Goal: Information Seeking & Learning: Find specific fact

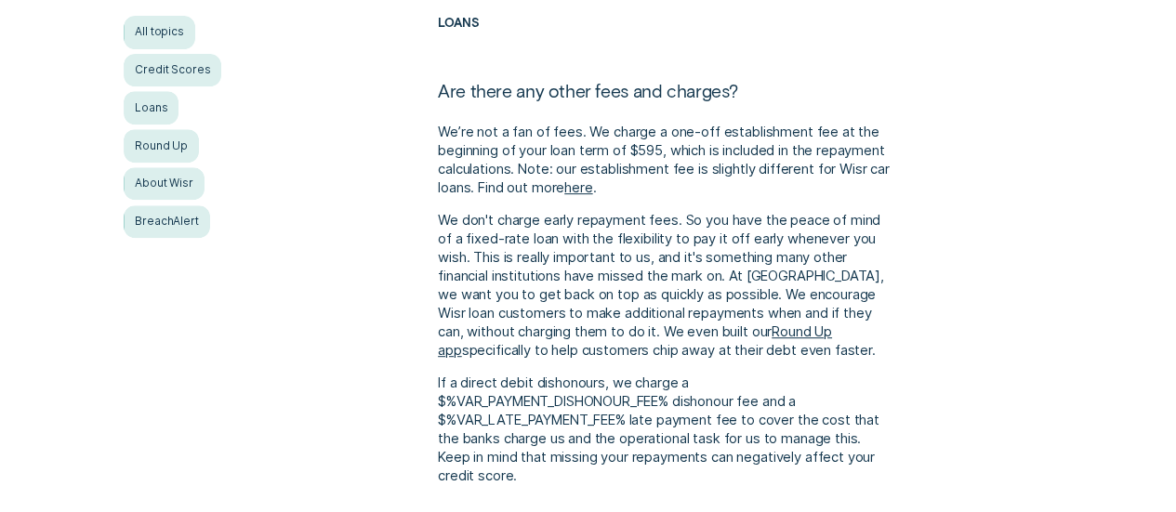
scroll to position [380, 0]
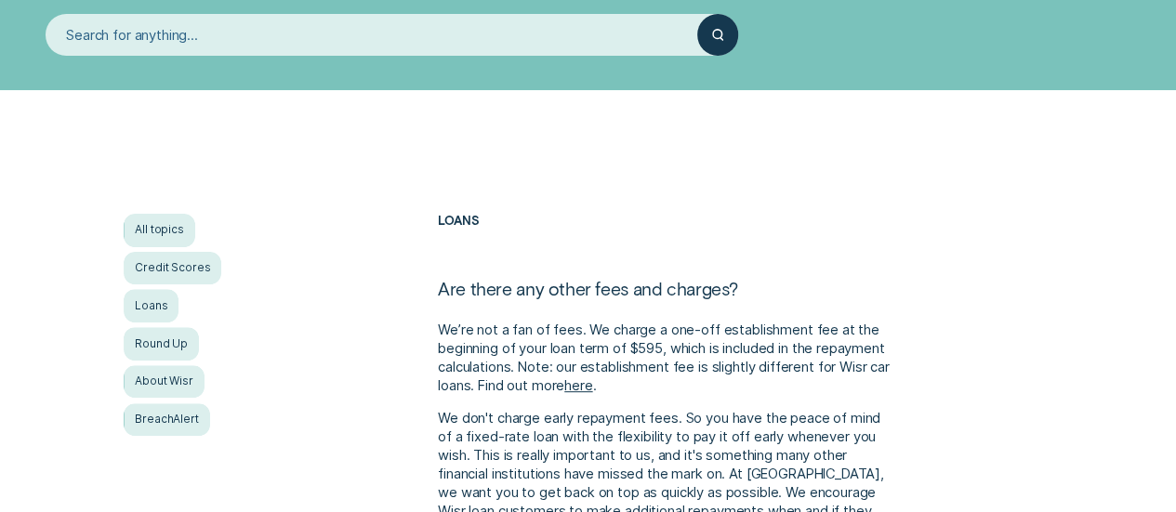
scroll to position [208, 0]
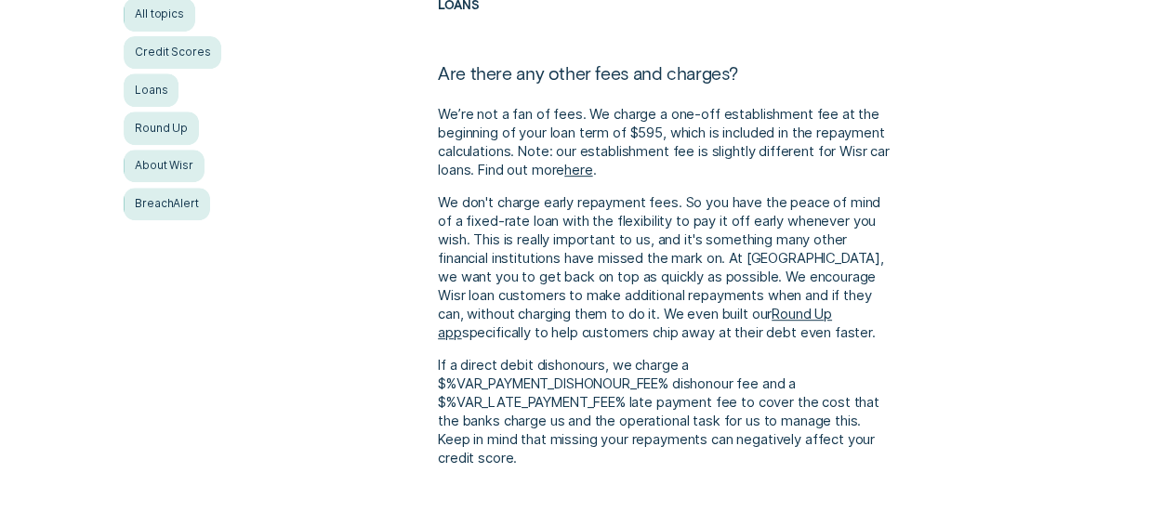
scroll to position [372, 0]
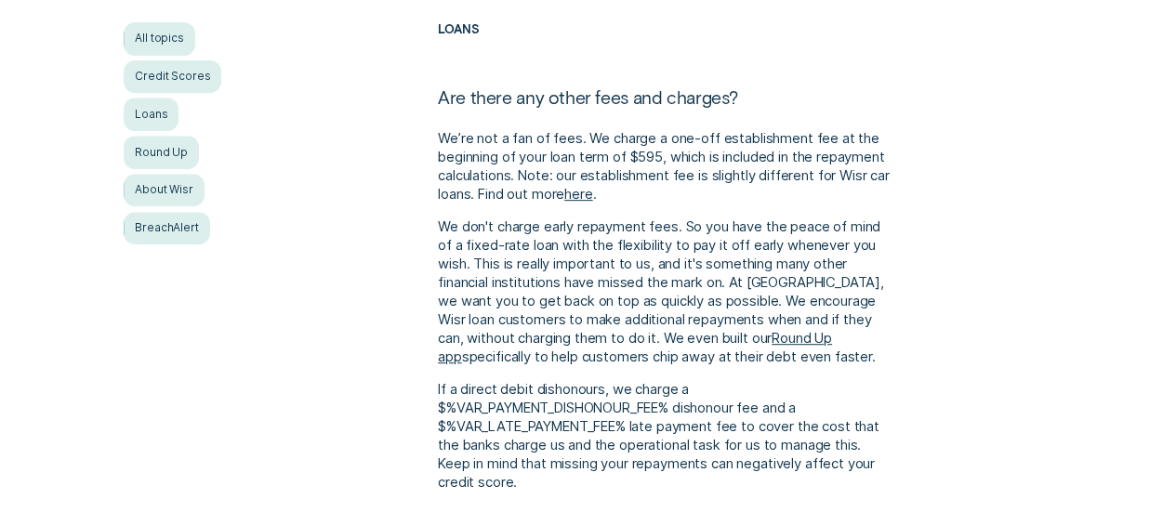
click at [169, 350] on div "All topics Credit Scores Loans Round Up About Wisr BreachAlert Loans Are there …" at bounding box center [587, 256] width 1099 height 469
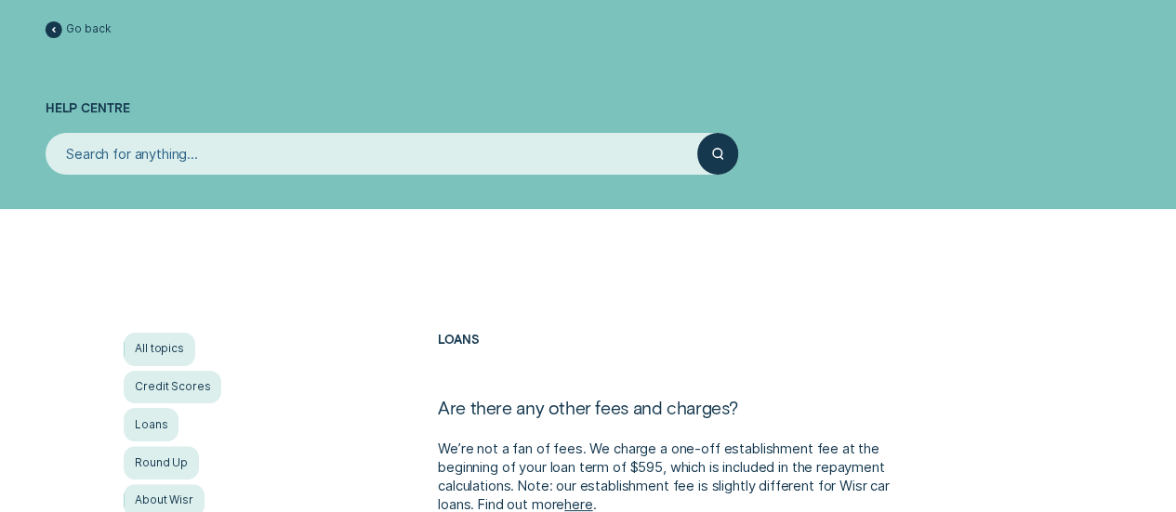
scroll to position [0, 0]
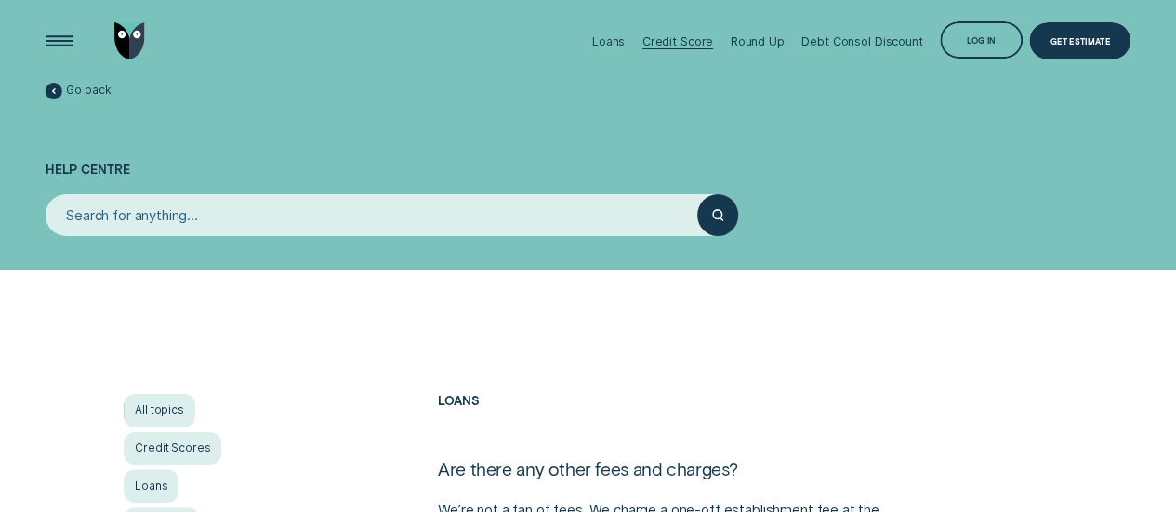
click at [684, 51] on div "Credit Score" at bounding box center [678, 41] width 72 height 83
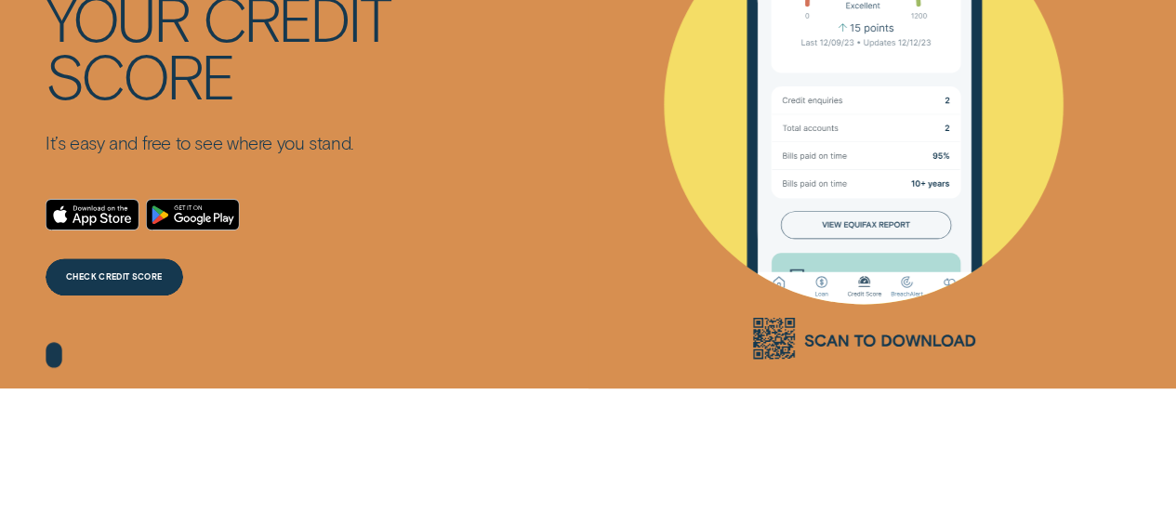
scroll to position [93, 0]
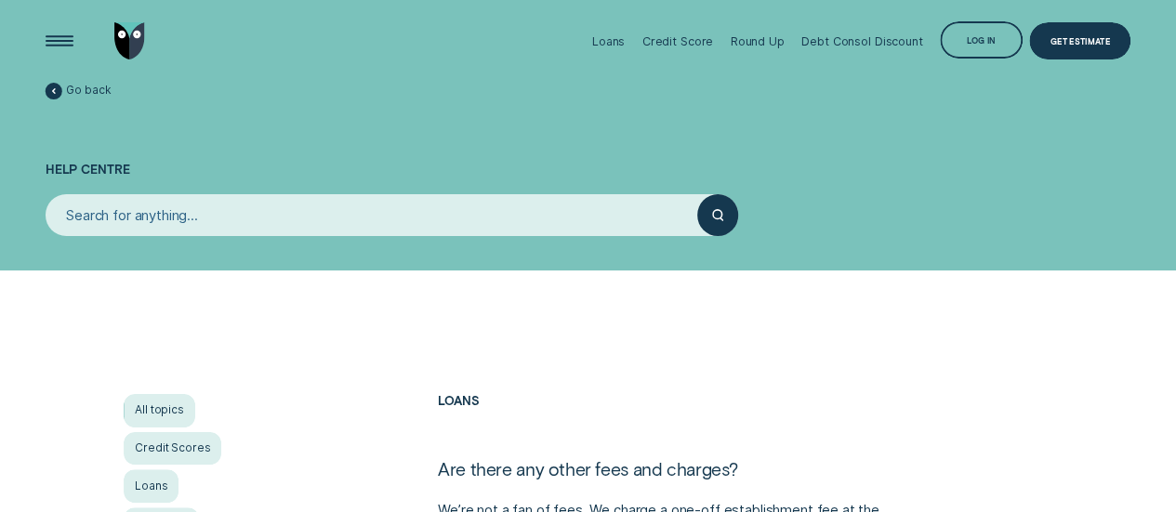
click at [66, 88] on span "Go back" at bounding box center [88, 91] width 45 height 14
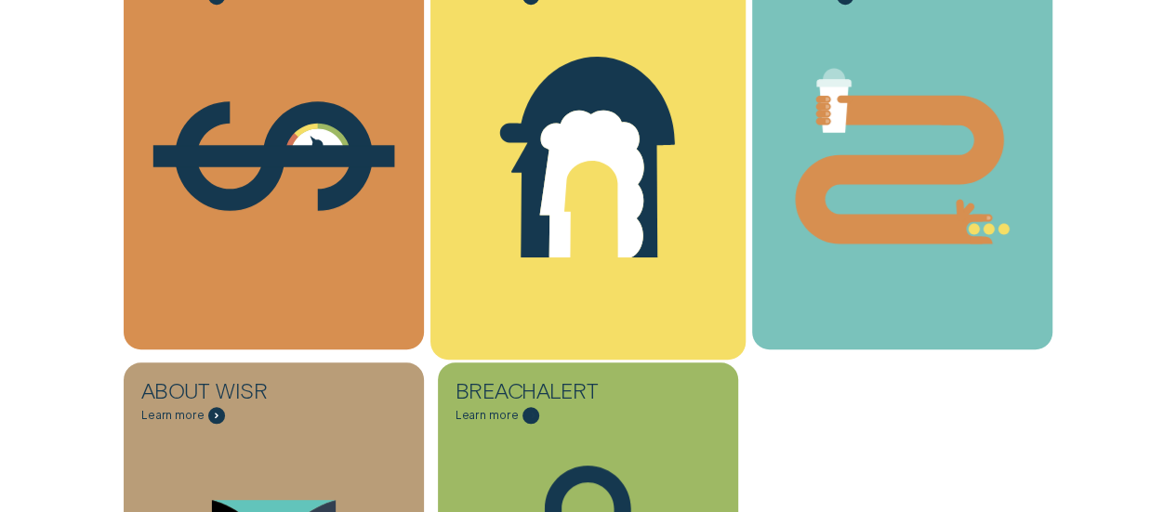
scroll to position [465, 0]
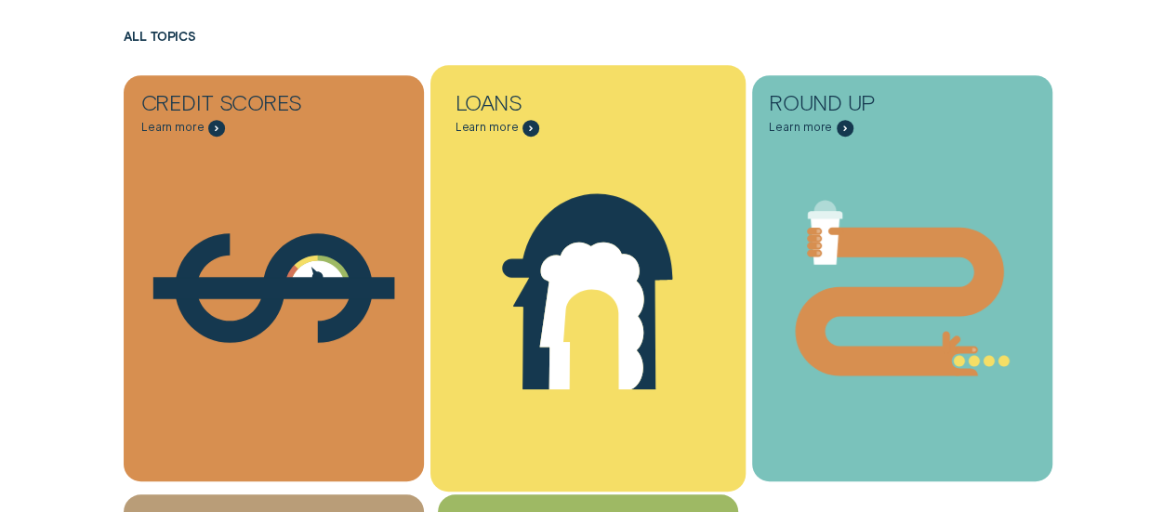
click at [491, 271] on icon "Loans - Learn more" at bounding box center [587, 287] width 315 height 241
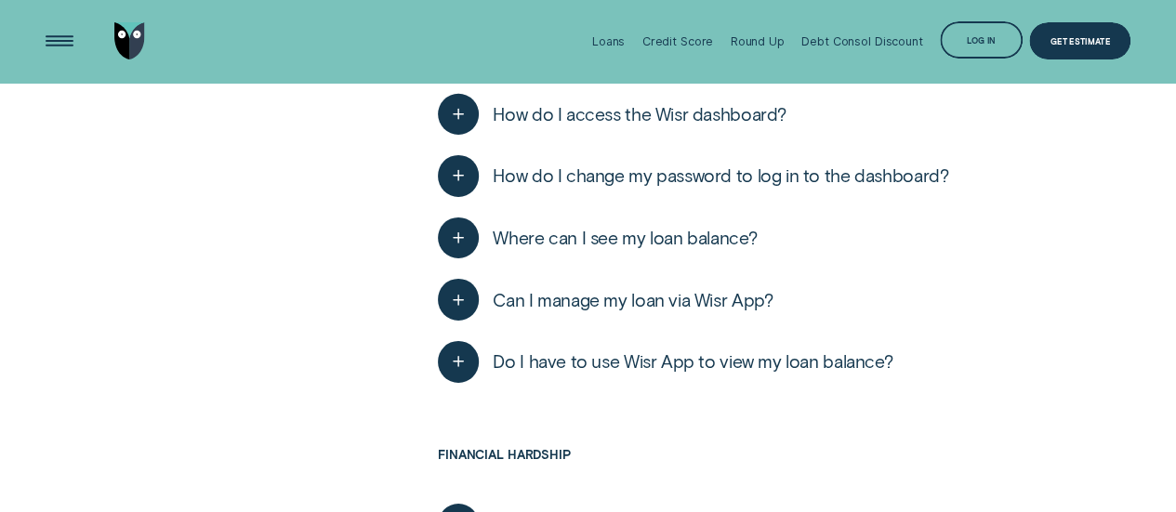
scroll to position [2774, 0]
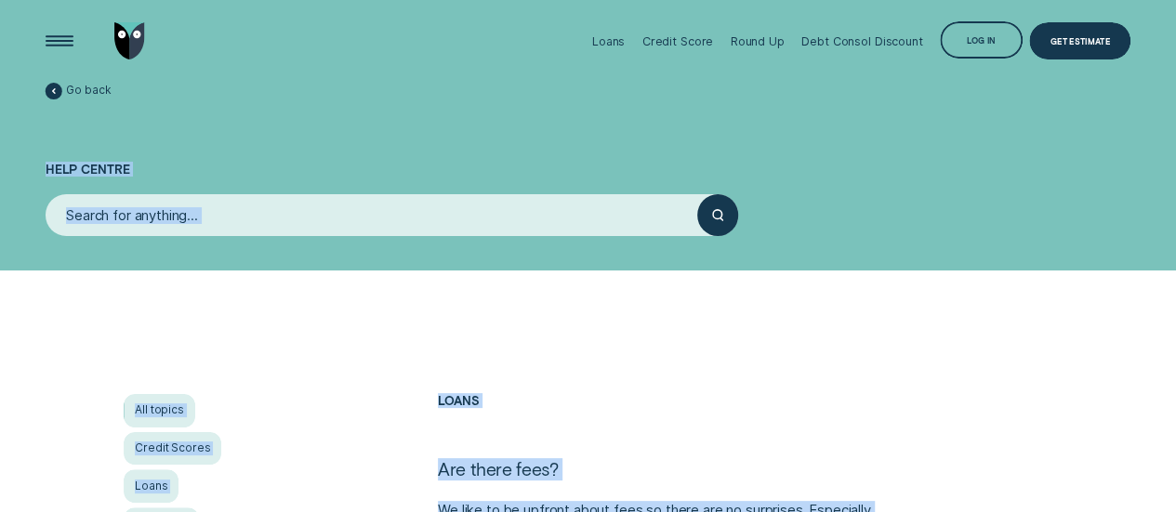
drag, startPoint x: 552, startPoint y: 230, endPoint x: 567, endPoint y: -414, distance: 643.4
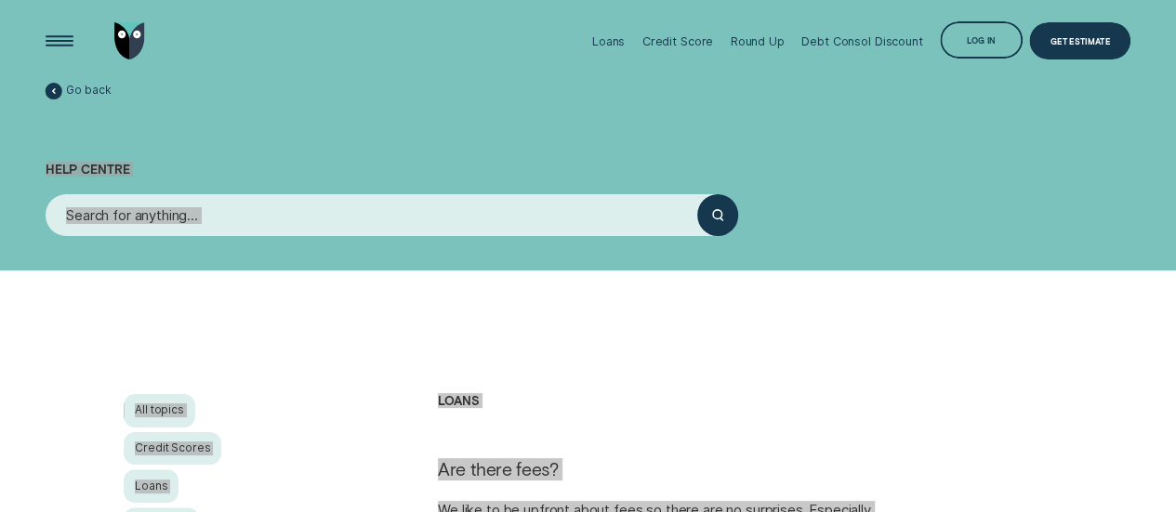
scroll to position [320, 0]
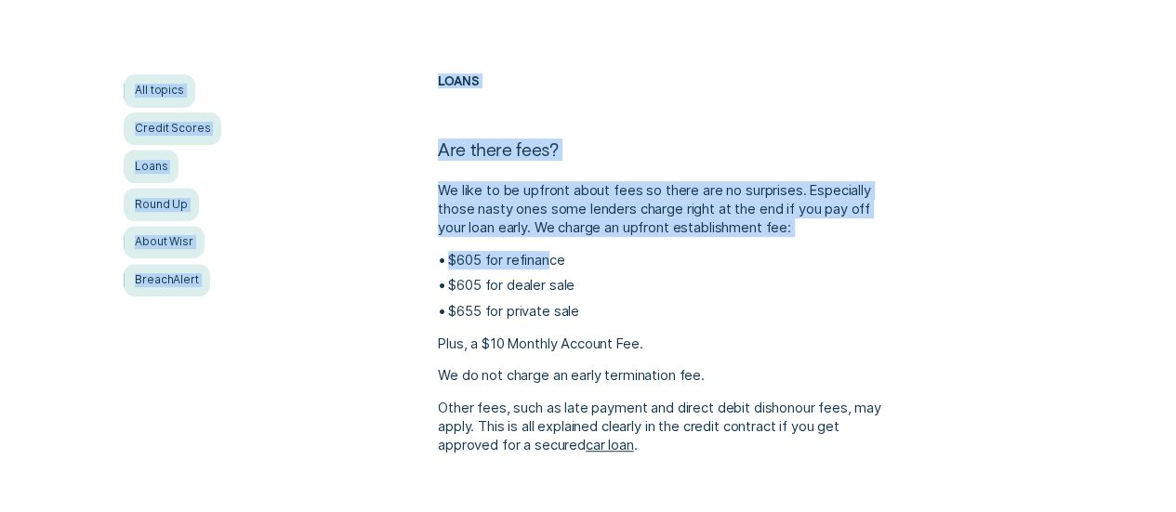
click at [226, 241] on div "About Wisr" at bounding box center [272, 242] width 296 height 33
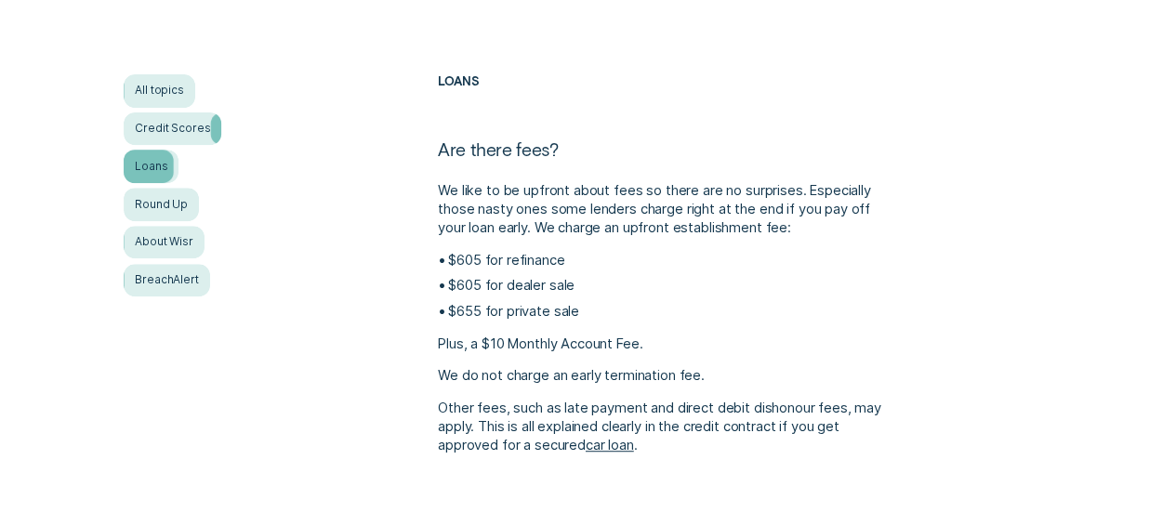
click at [146, 165] on div "Loans" at bounding box center [151, 166] width 55 height 33
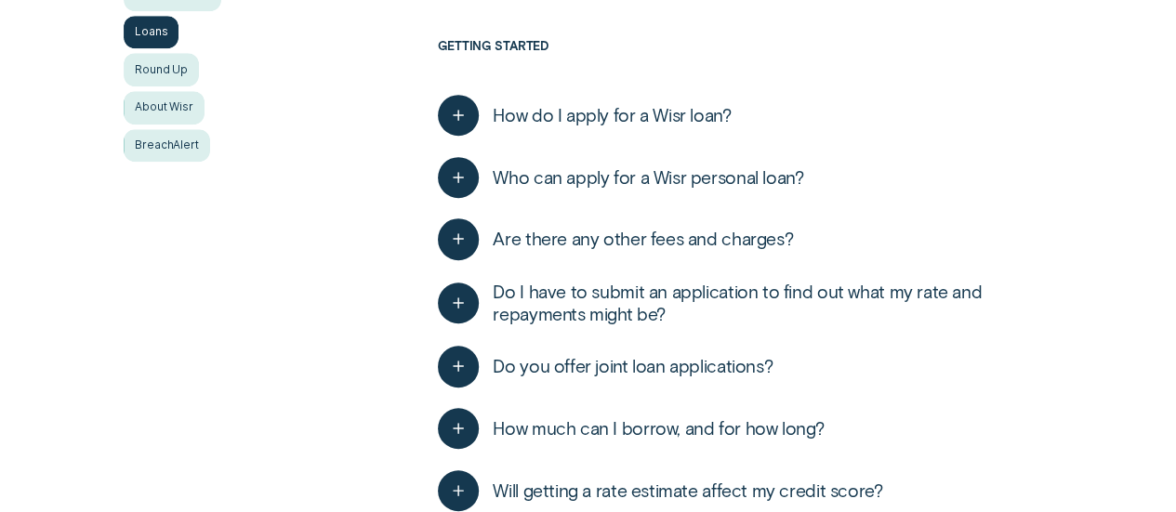
scroll to position [461, 0]
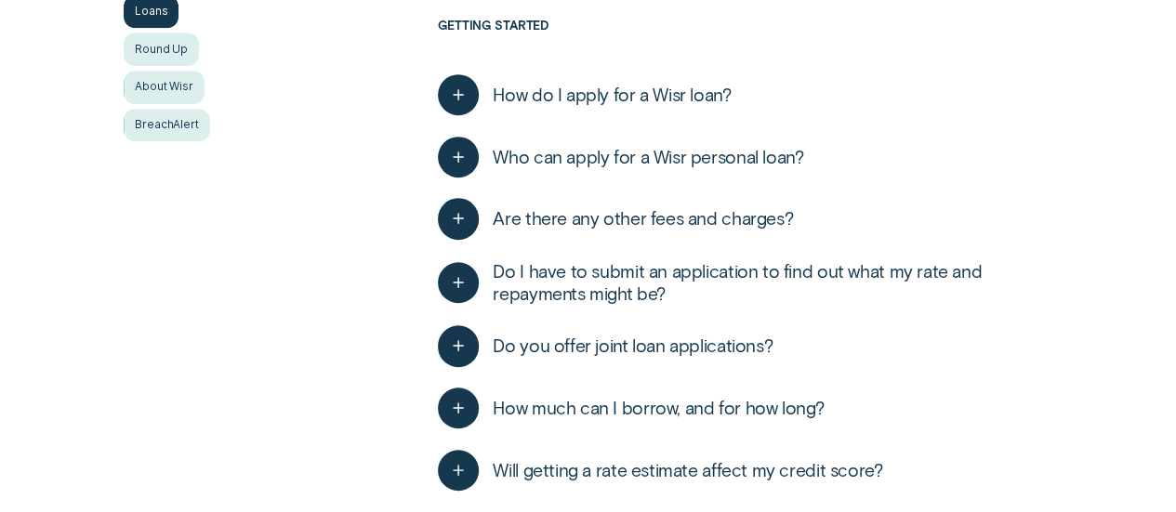
click at [666, 226] on span "Are there any other fees and charges?" at bounding box center [643, 218] width 300 height 22
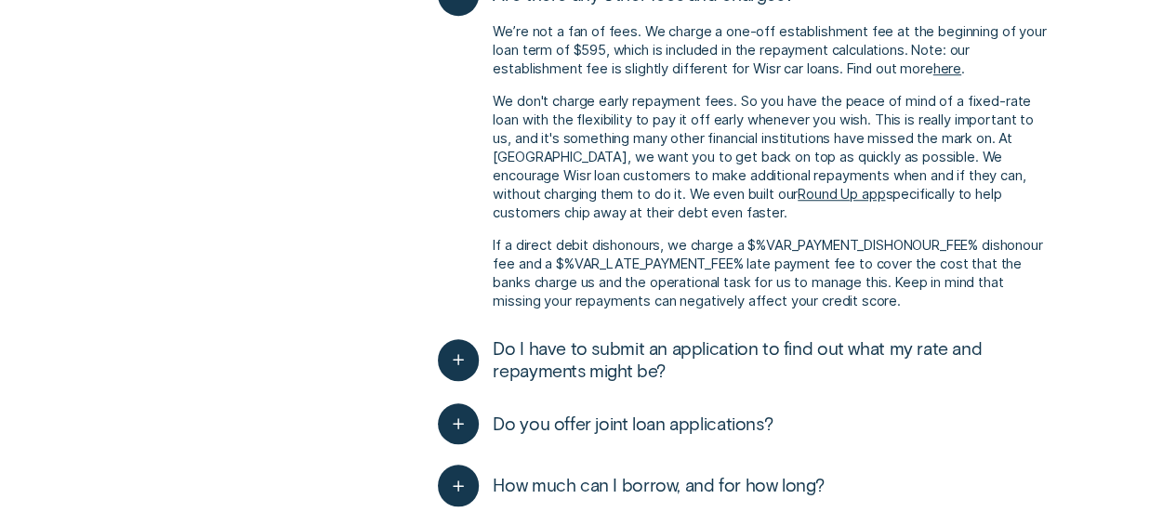
scroll to position [740, 0]
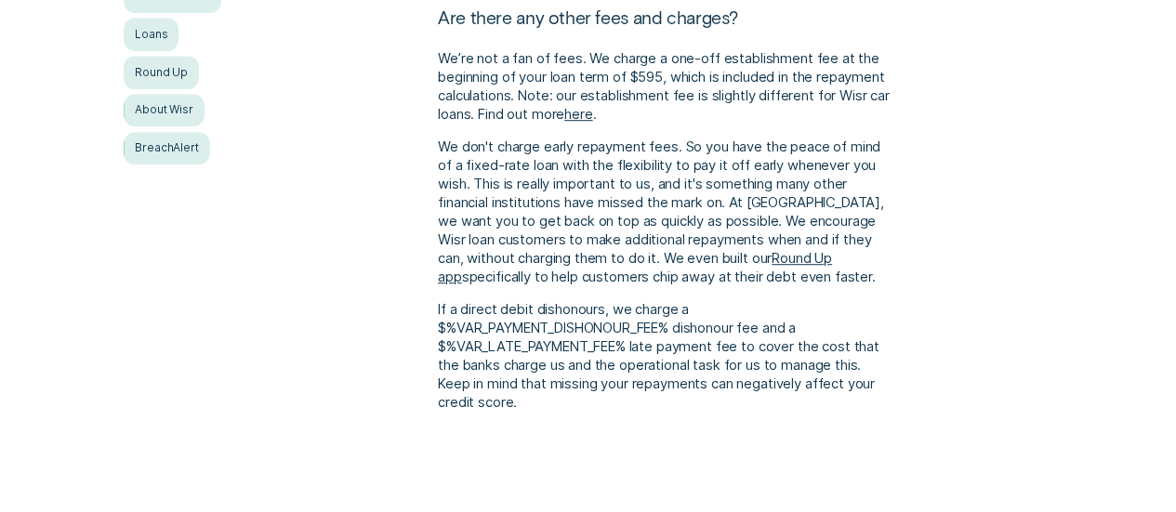
scroll to position [433, 0]
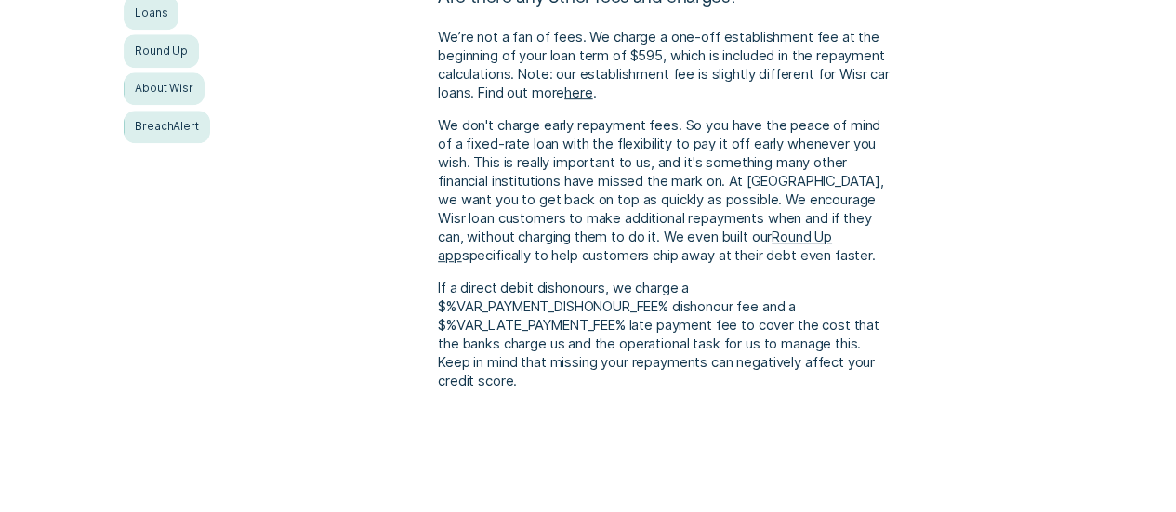
scroll to position [414, 0]
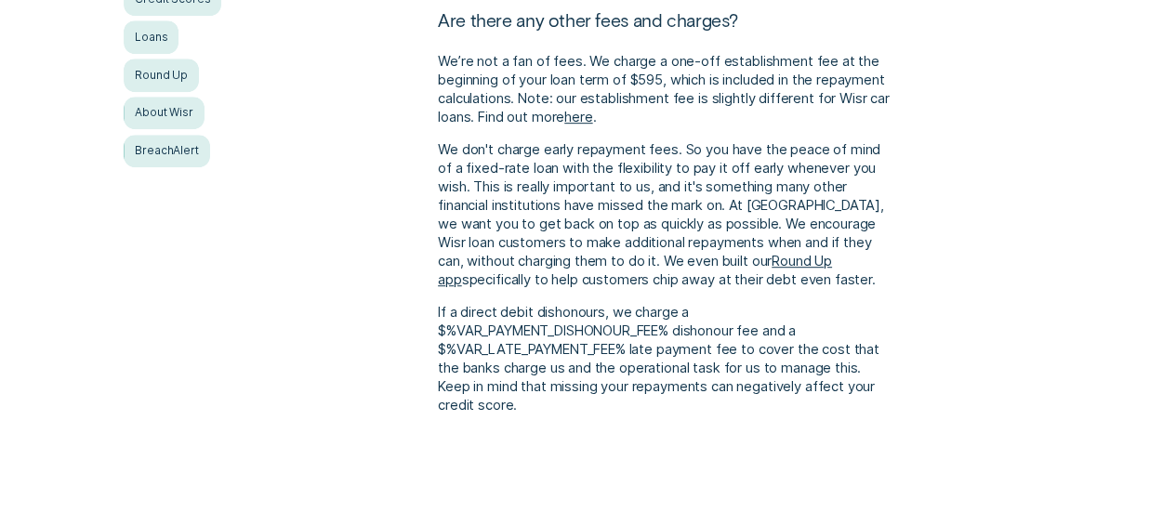
scroll to position [448, 0]
click at [643, 337] on p "If a direct debit dishonours, we charge a $%VAR_PAYMENT_DISHONOUR_FEE% dishonou…" at bounding box center [666, 360] width 457 height 112
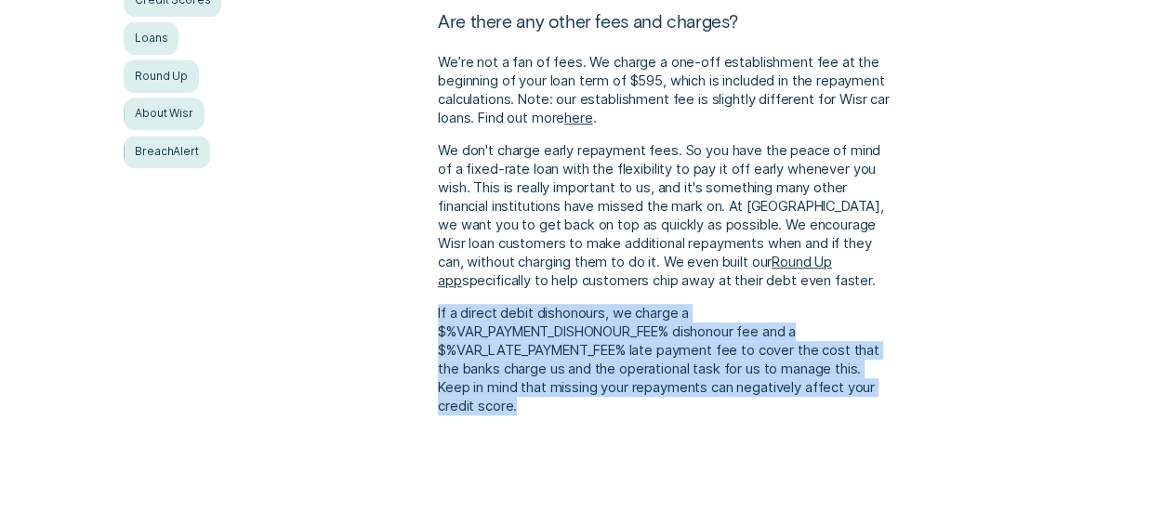
click at [643, 337] on p "If a direct debit dishonours, we charge a $%VAR_PAYMENT_DISHONOUR_FEE% dishonou…" at bounding box center [666, 360] width 457 height 112
click at [574, 358] on p "If a direct debit dishonours, we charge a $%VAR_PAYMENT_DISHONOUR_FEE% dishonou…" at bounding box center [666, 360] width 457 height 112
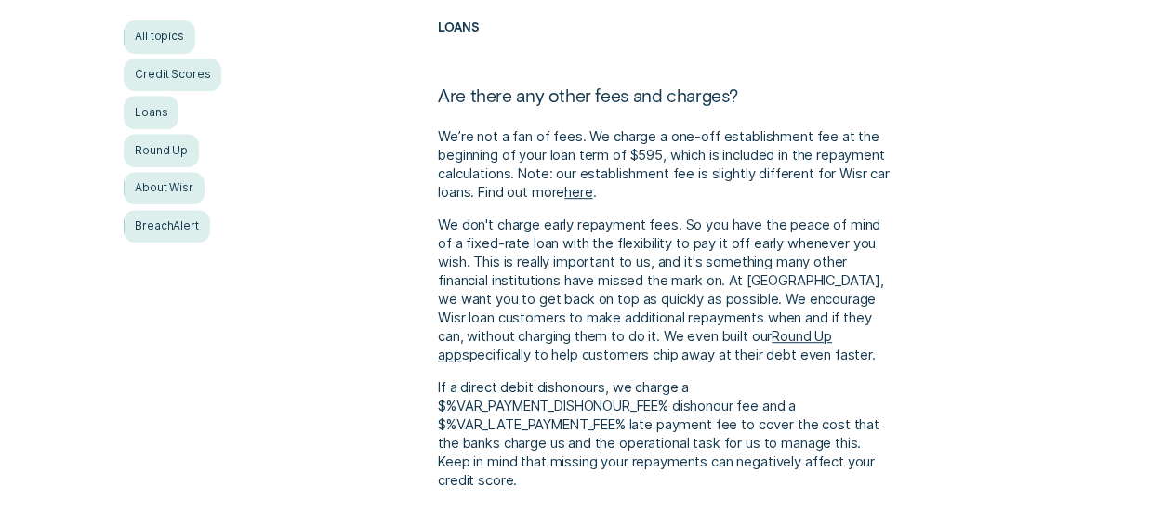
scroll to position [342, 0]
